Goal: Navigation & Orientation: Find specific page/section

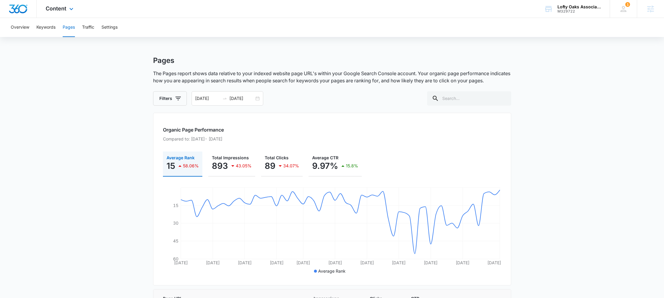
click at [57, 13] on div "Content Apps Reputation Forms CRM Email Social POS Content Ads Intelligence Fil…" at bounding box center [60, 9] width 47 height 18
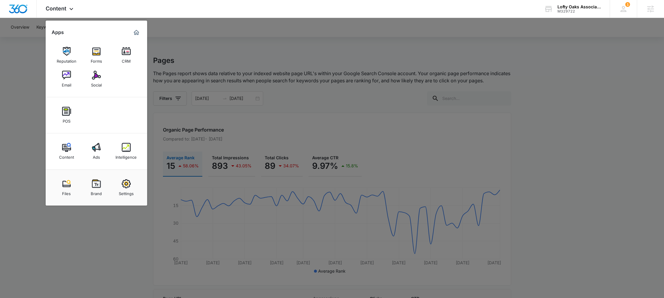
click at [97, 81] on div "Social" at bounding box center [96, 84] width 11 height 8
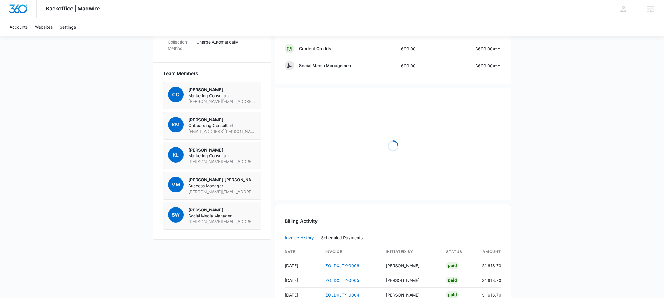
scroll to position [455, 0]
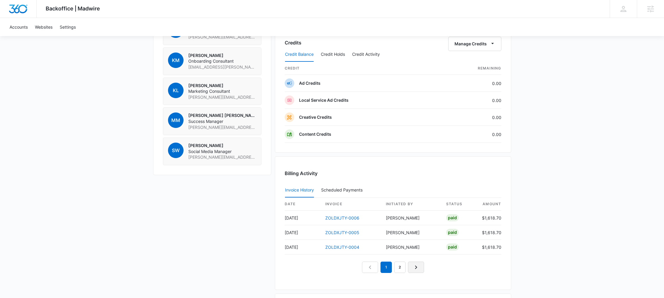
click at [416, 270] on icon "Next Page" at bounding box center [416, 267] width 7 height 7
click at [372, 268] on icon "Previous Page" at bounding box center [370, 267] width 7 height 7
click at [372, 268] on nav "1 2" at bounding box center [393, 267] width 62 height 11
